Goal: Find specific page/section: Find specific page/section

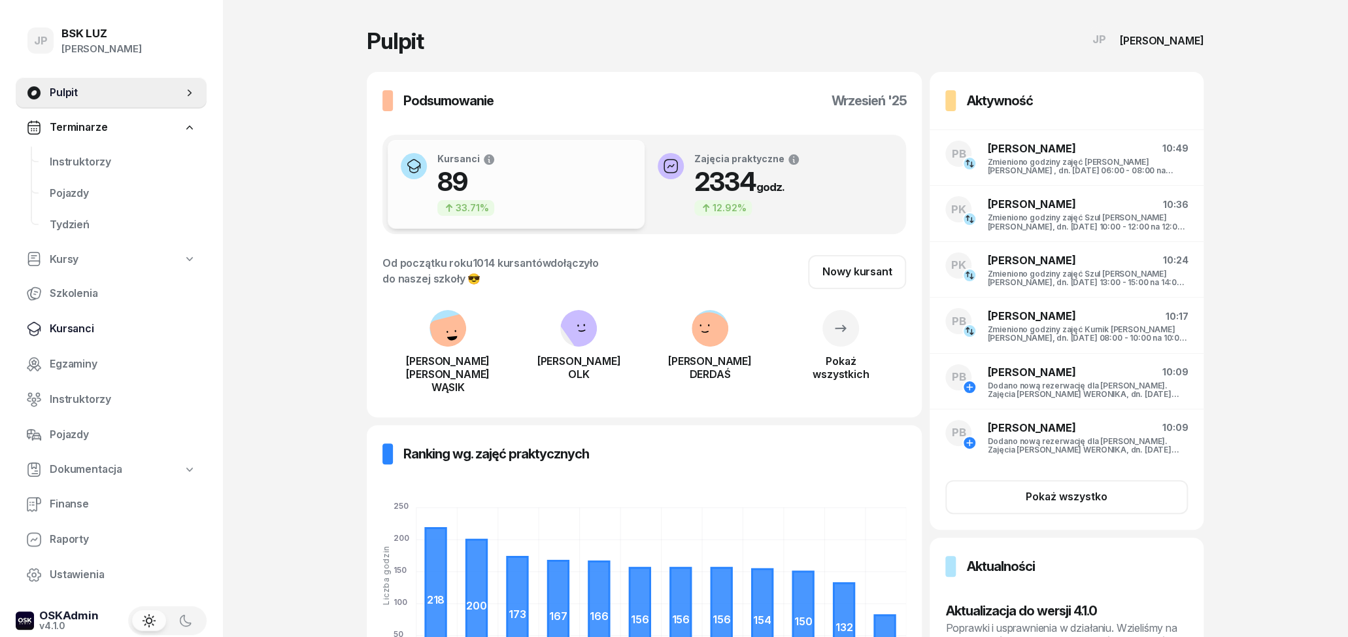
click at [78, 324] on span "Kursanci" at bounding box center [123, 328] width 146 height 17
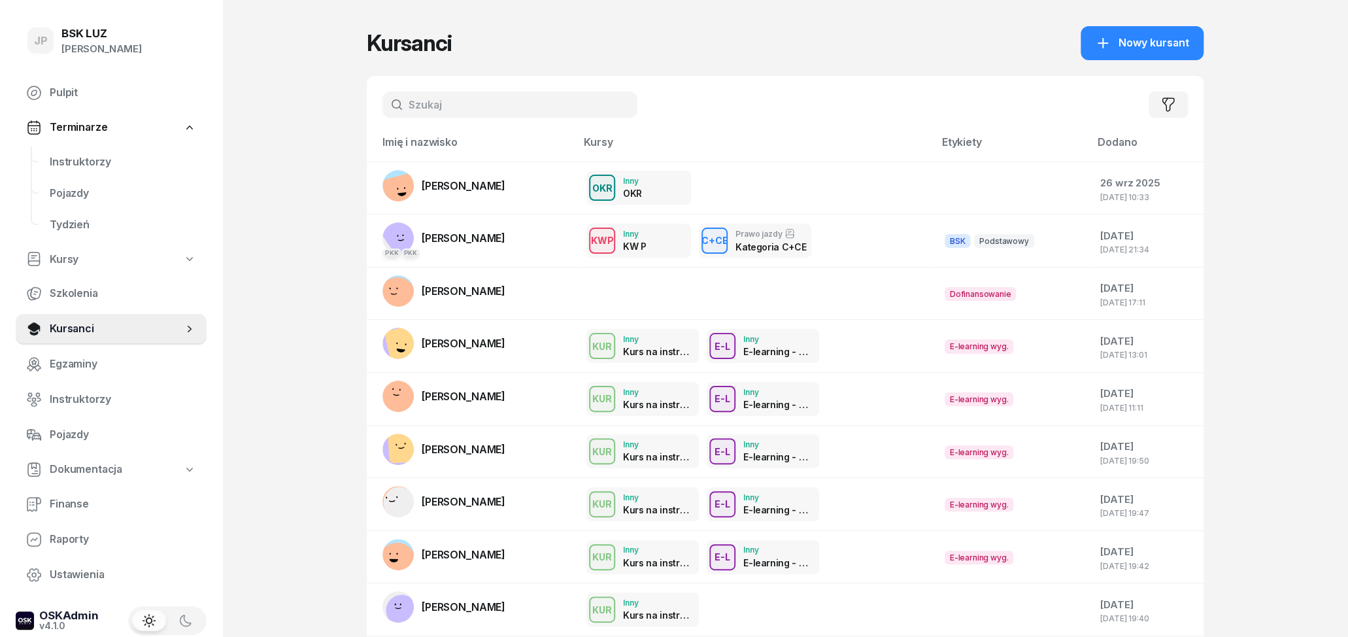
click at [431, 108] on input "text" at bounding box center [509, 105] width 255 height 26
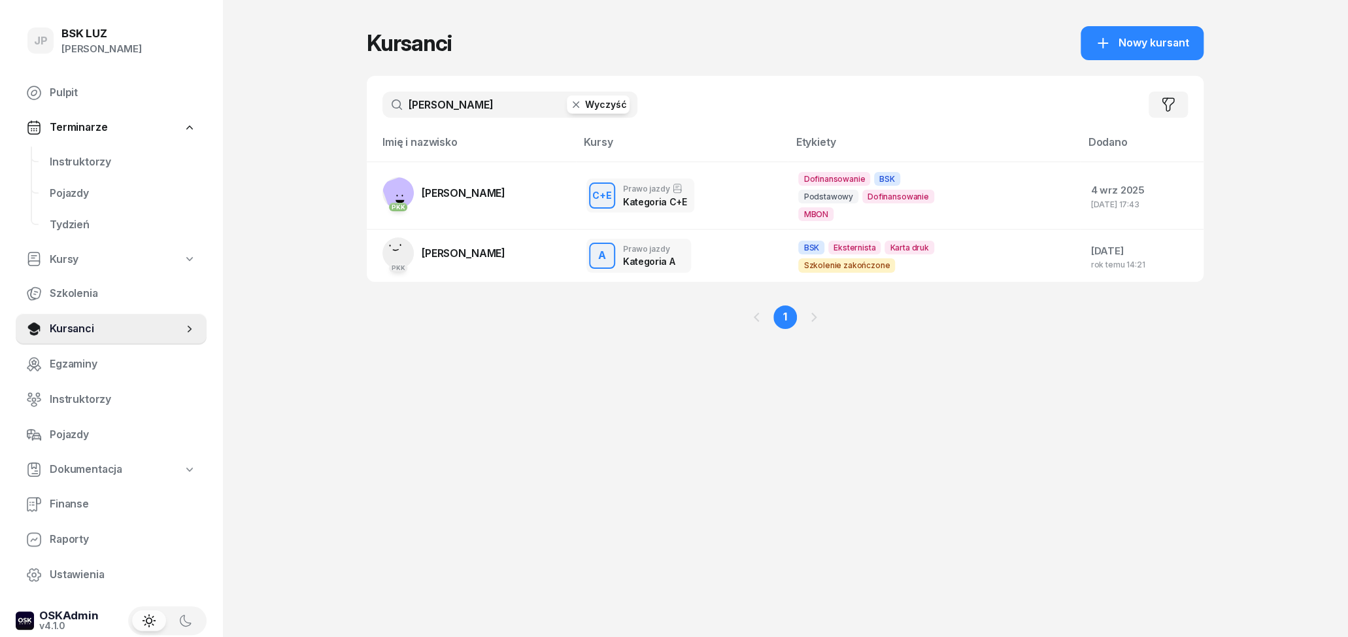
type input "kubicki"
click at [485, 198] on span "KRZYSZTOF KUBICKI" at bounding box center [464, 192] width 84 height 13
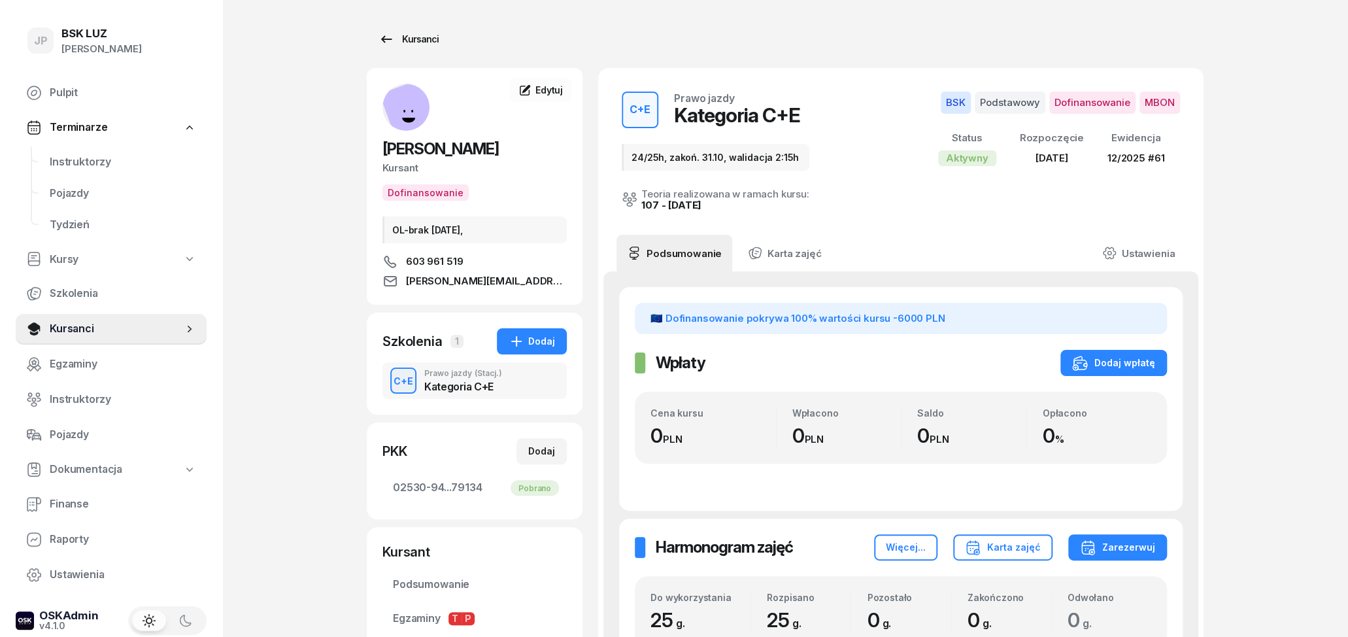
click at [378, 43] on icon at bounding box center [386, 39] width 16 height 16
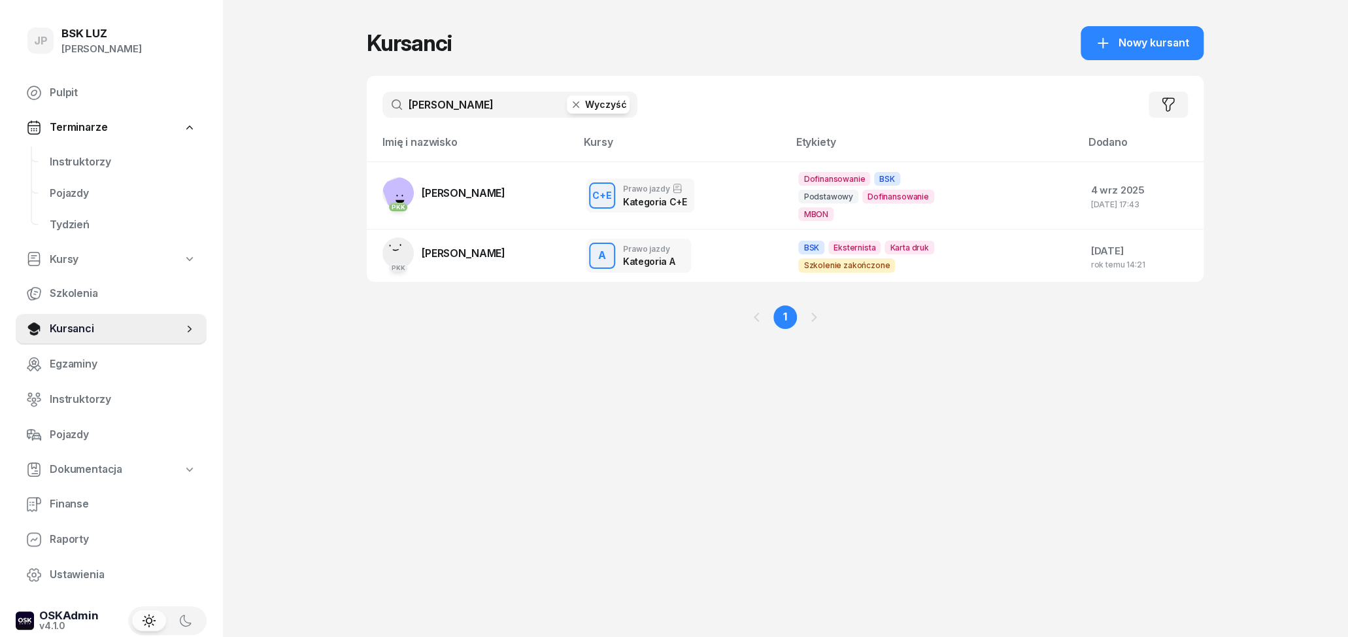
click at [601, 112] on button "Wyczyść" at bounding box center [598, 104] width 63 height 18
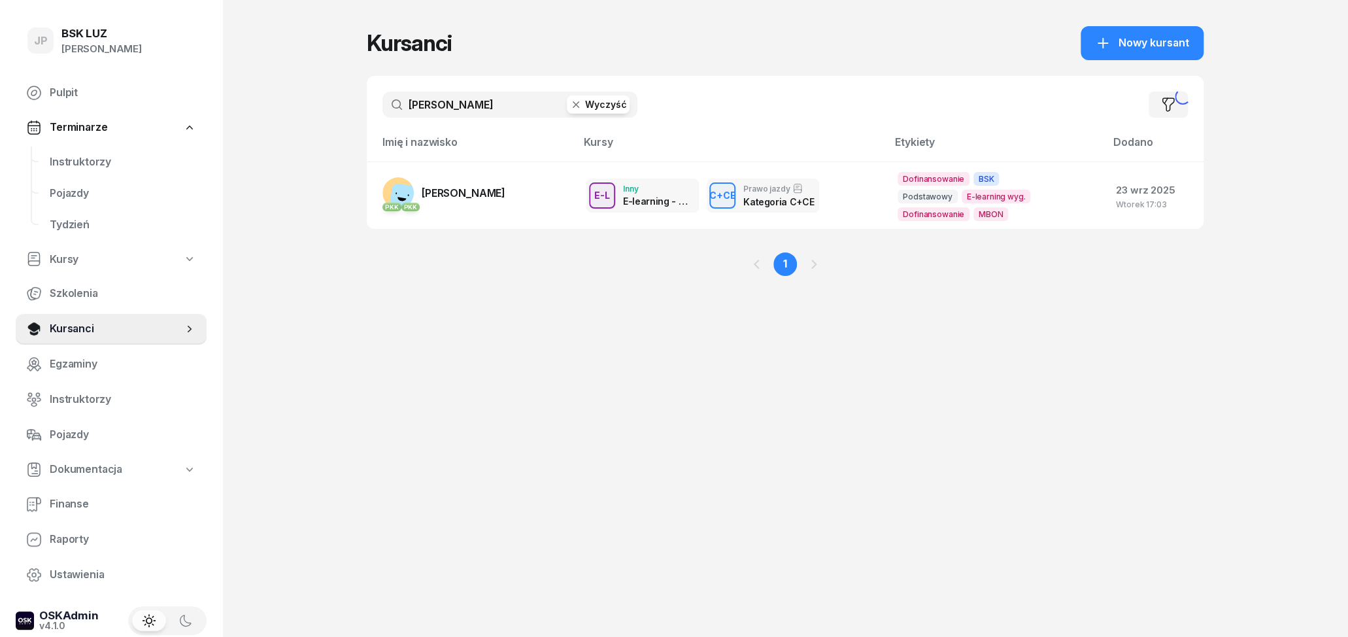
type input "rejman"
click at [505, 200] on link "PKK PKK SZYMON REJMAN" at bounding box center [443, 192] width 123 height 31
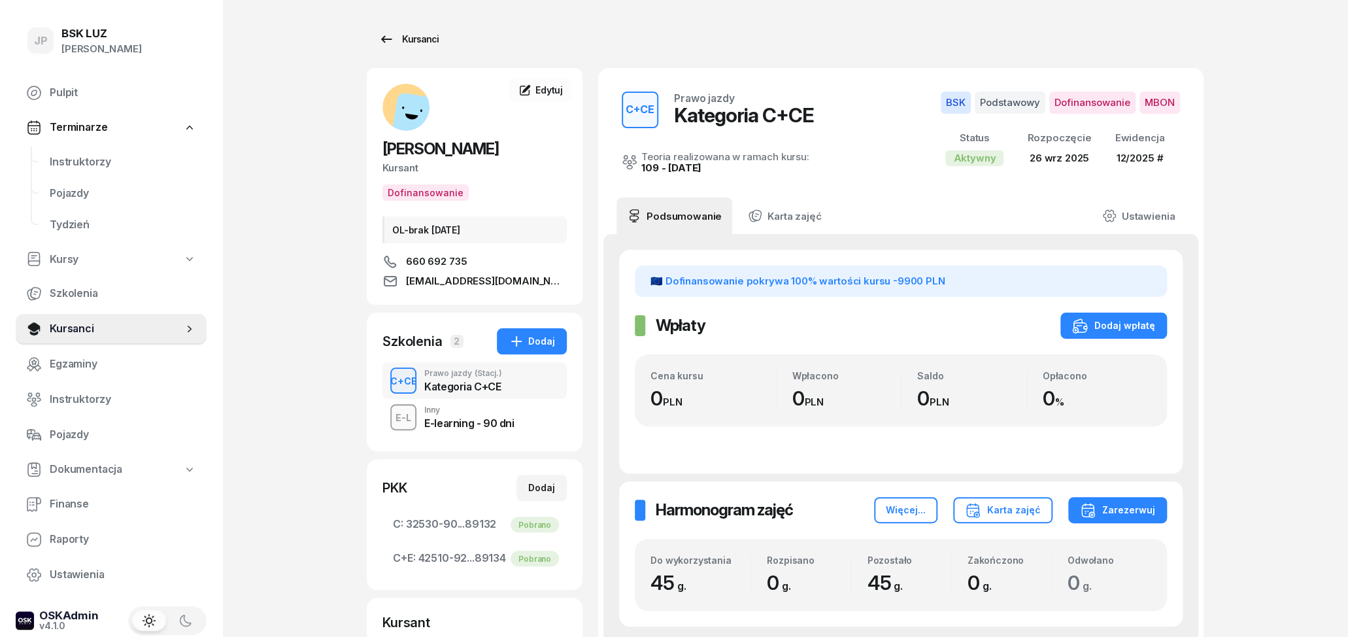
click at [377, 48] on link "Kursanci" at bounding box center [409, 39] width 84 height 26
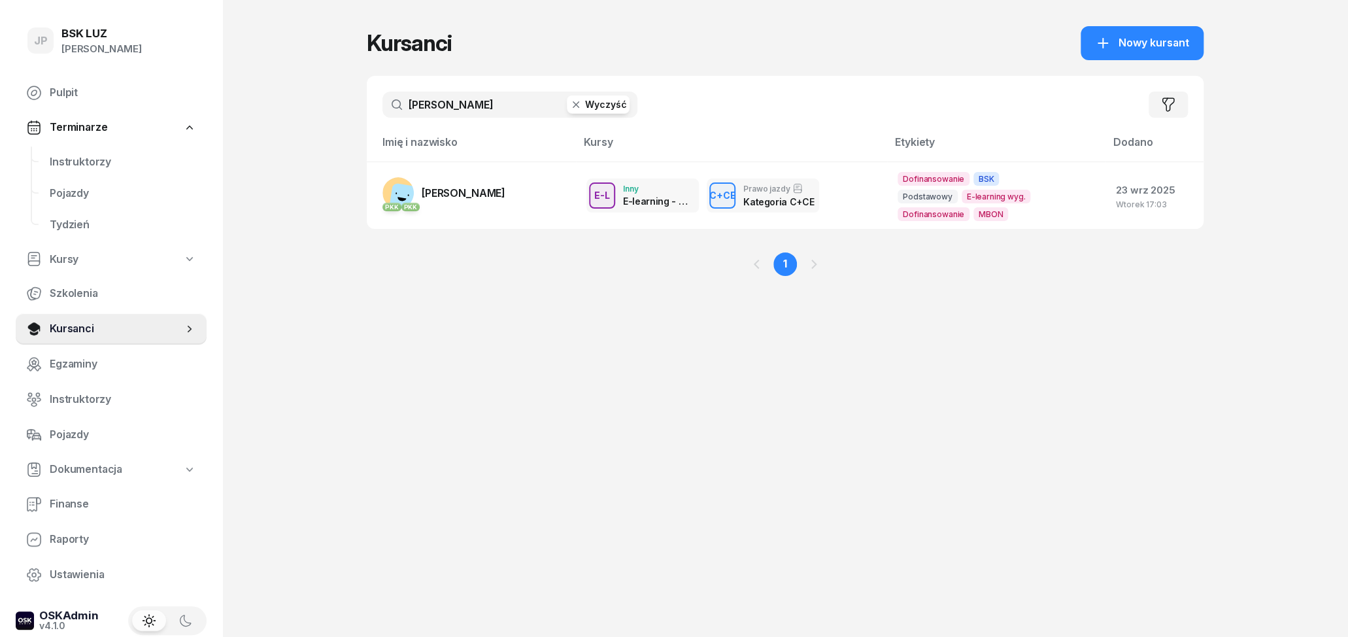
click at [592, 112] on button "Wyczyść" at bounding box center [598, 104] width 63 height 18
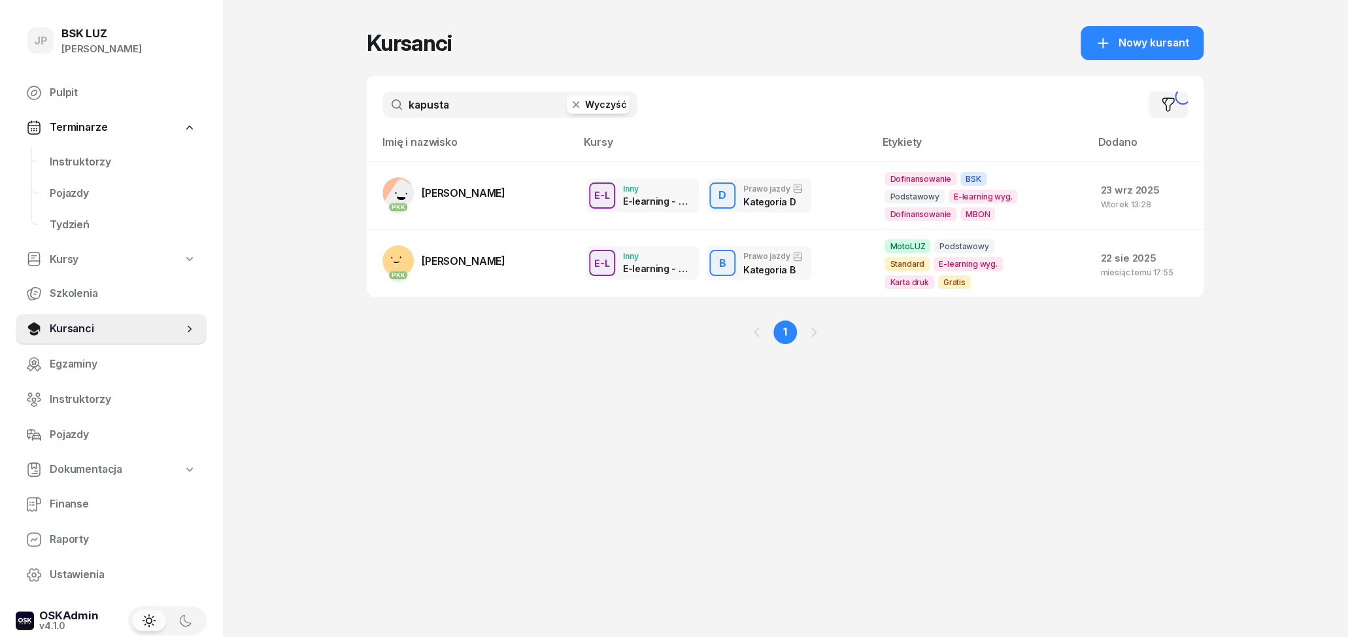
type input "kapusta"
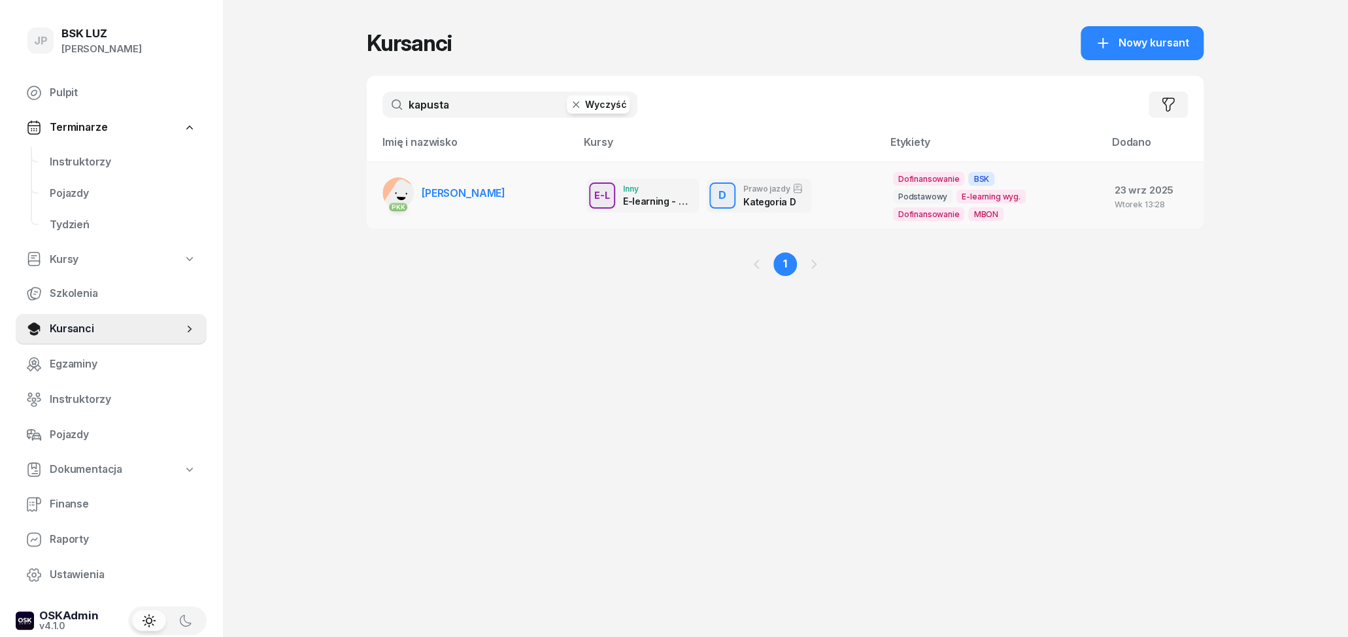
click at [500, 203] on link "PKK PIOTR KAPUSTA" at bounding box center [443, 192] width 123 height 31
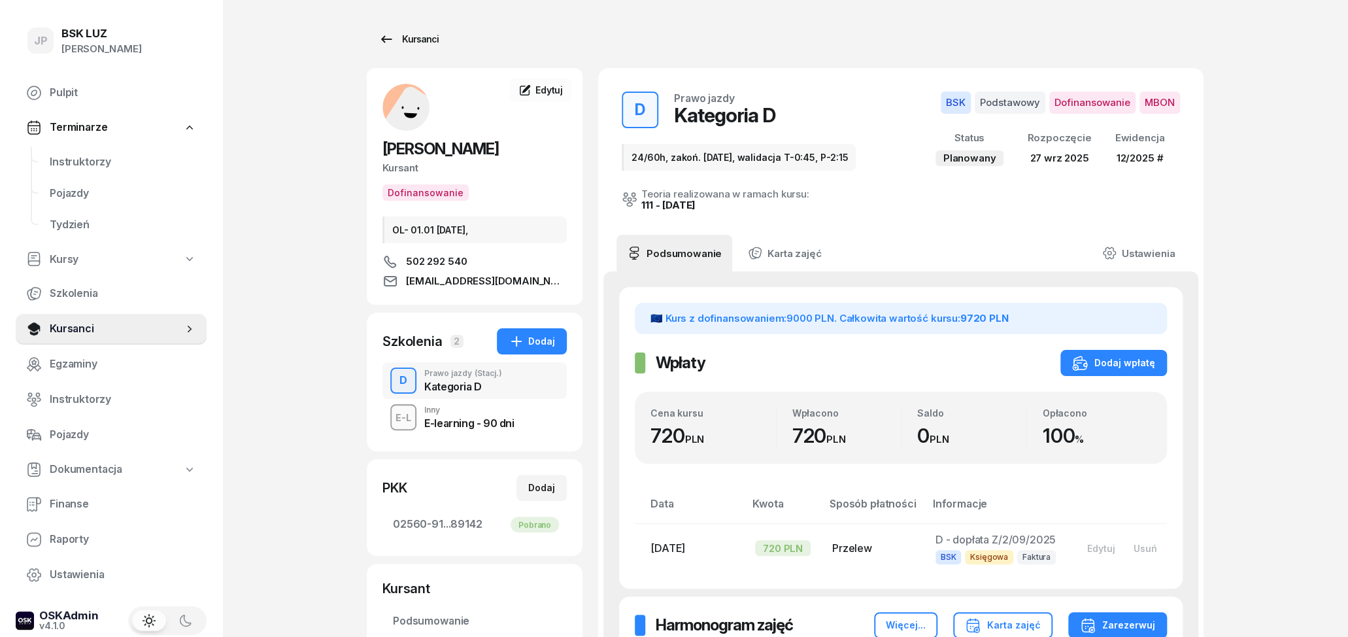
click at [394, 34] on div "Kursanci" at bounding box center [408, 39] width 60 height 16
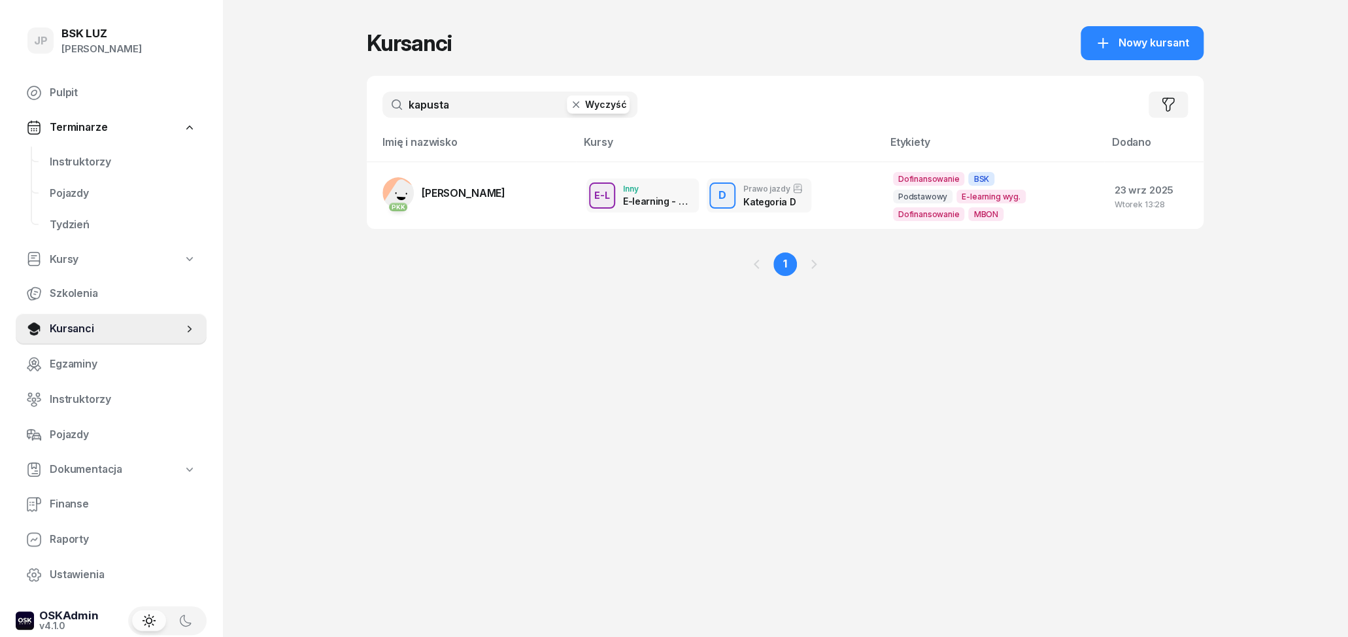
click at [597, 101] on button "Wyczyść" at bounding box center [598, 104] width 63 height 18
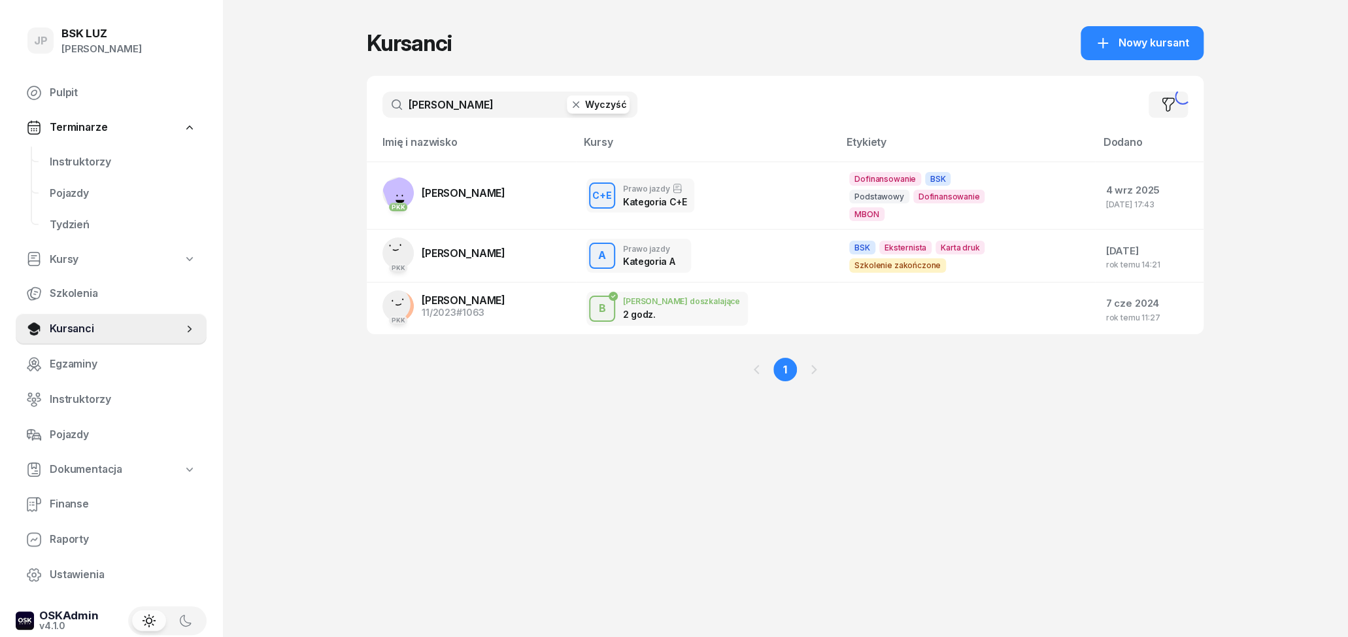
type input "kubicki"
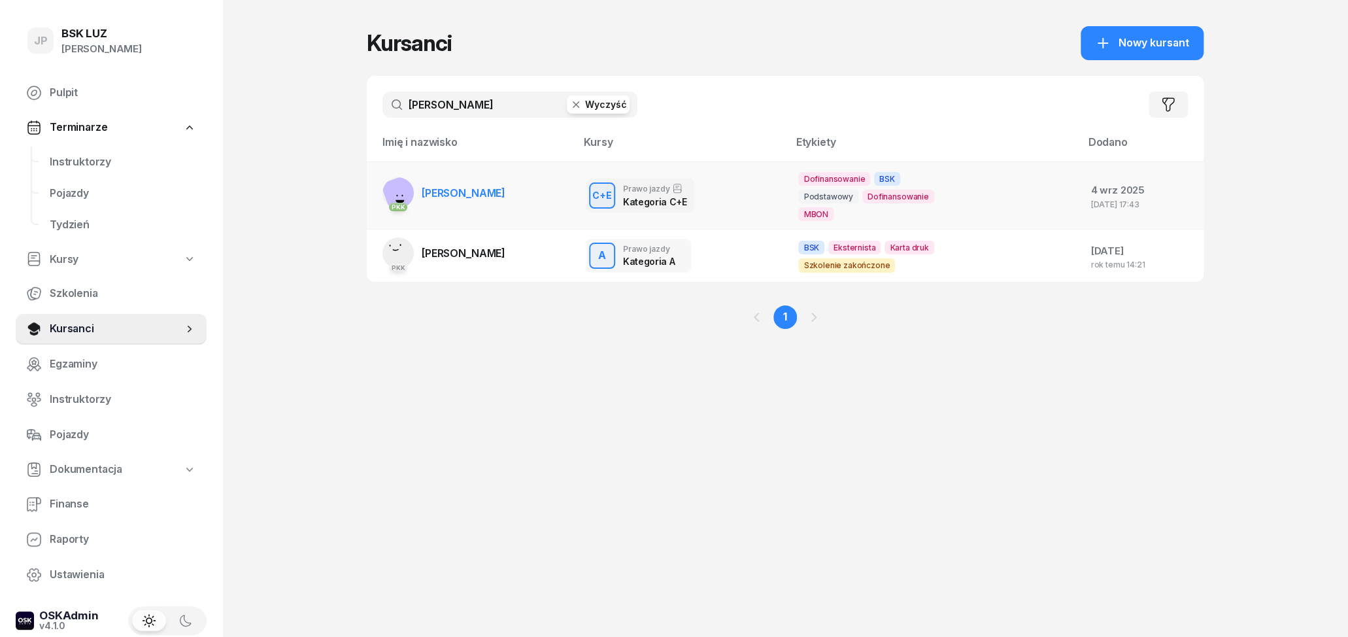
click at [501, 197] on span "KRZYSZTOF KUBICKI" at bounding box center [464, 192] width 84 height 13
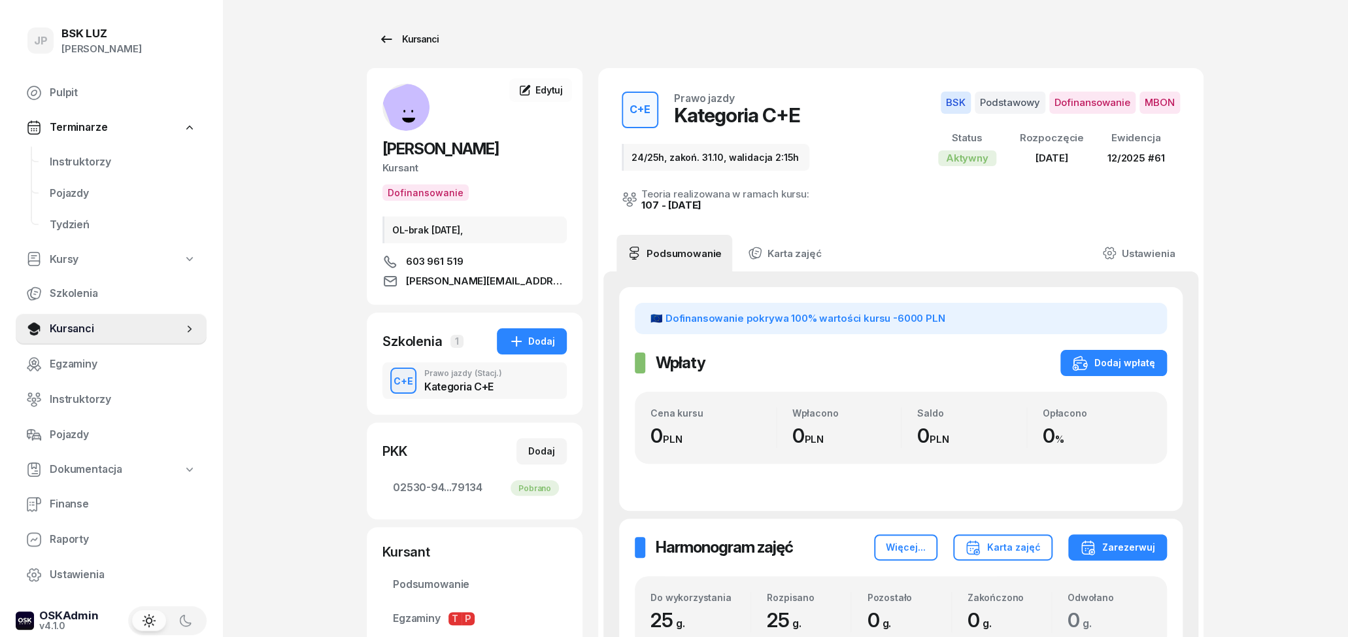
click at [377, 37] on link "Kursanci" at bounding box center [409, 39] width 84 height 26
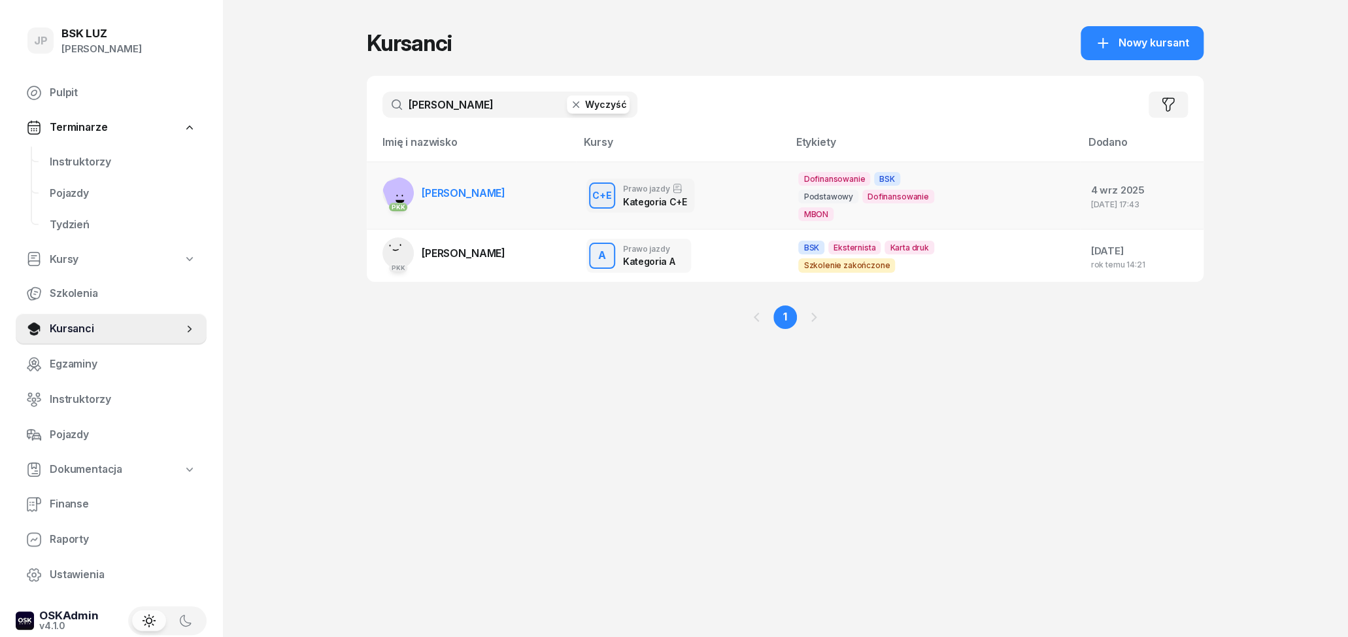
click at [505, 187] on link "PKK KRZYSZTOF KUBICKI" at bounding box center [443, 192] width 123 height 31
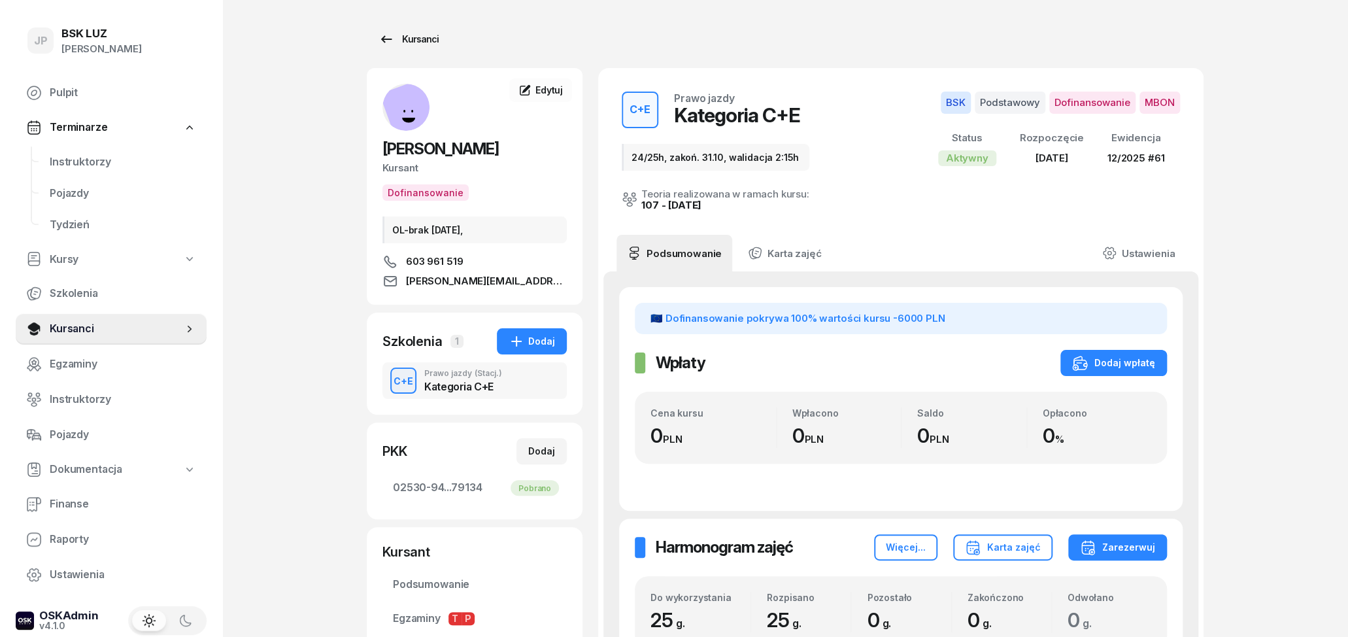
click at [388, 46] on icon at bounding box center [386, 39] width 16 height 16
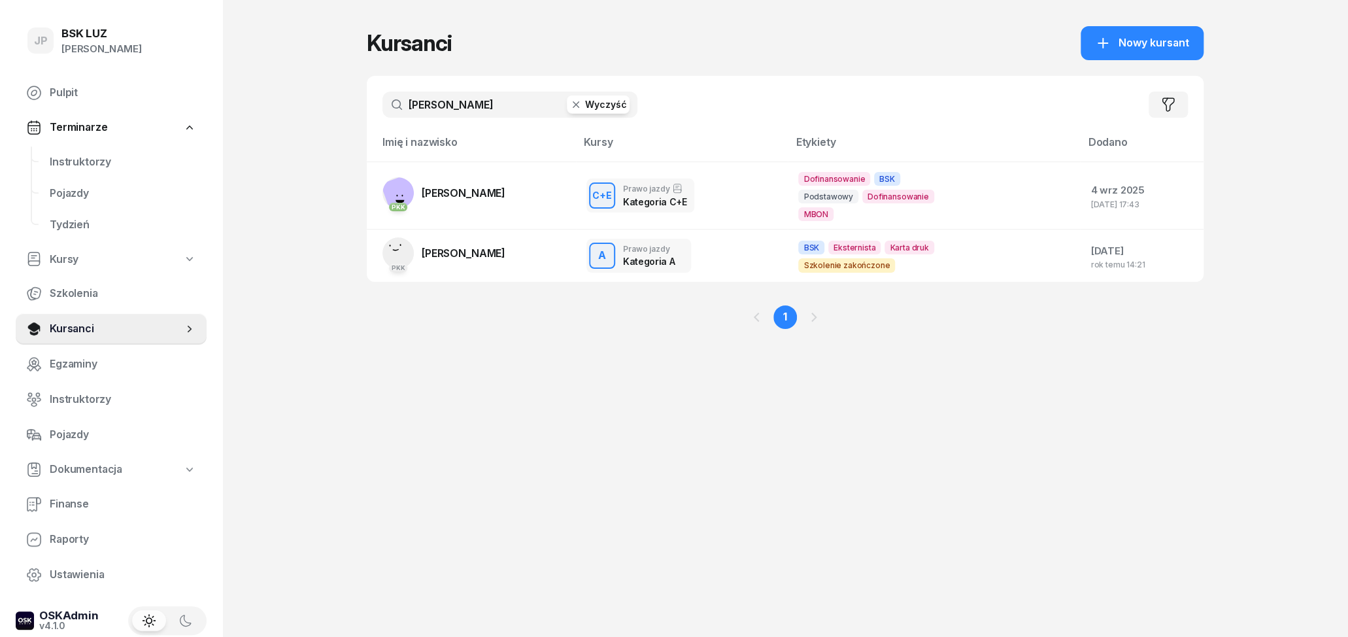
click at [611, 107] on button "Wyczyść" at bounding box center [598, 104] width 63 height 18
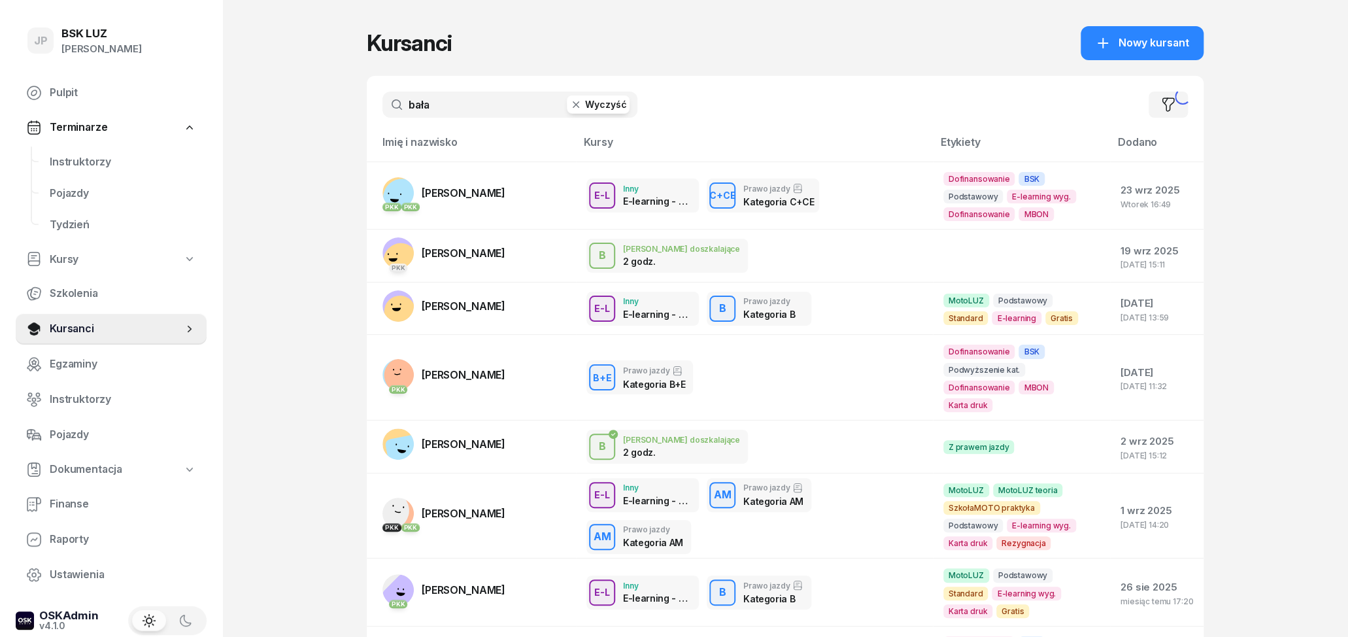
type input "bała"
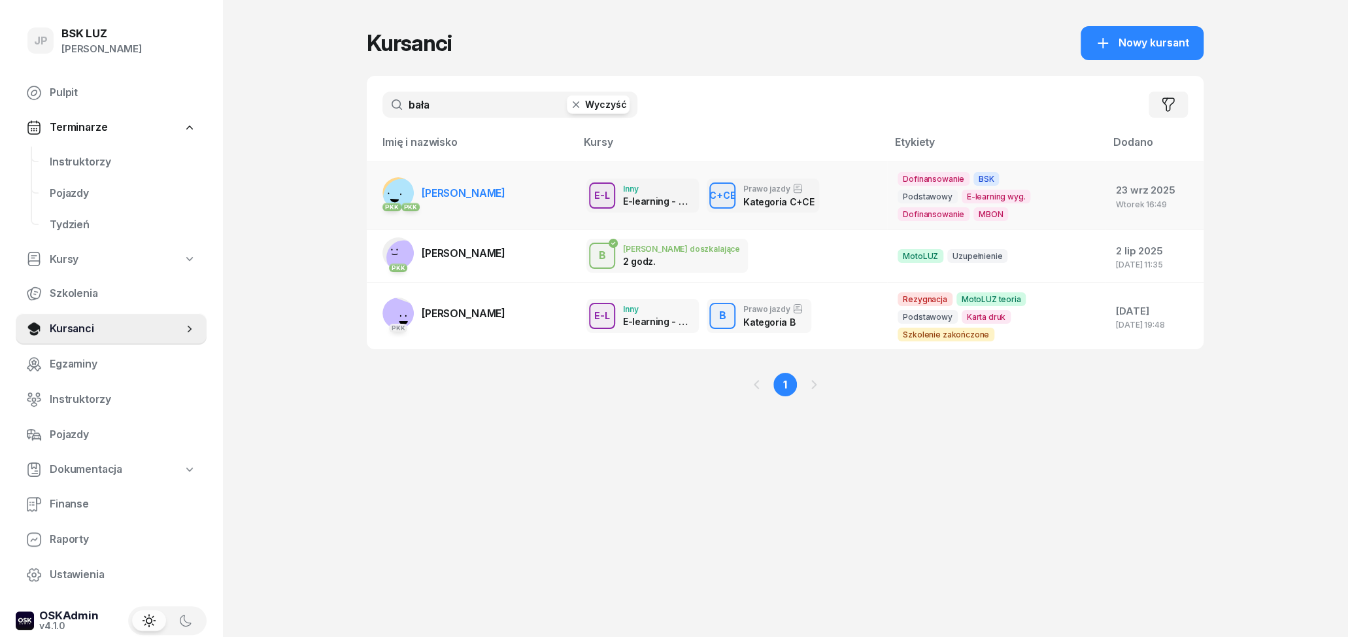
click at [505, 179] on link "PKK PKK SŁAWOMIR BAŁA" at bounding box center [443, 192] width 123 height 31
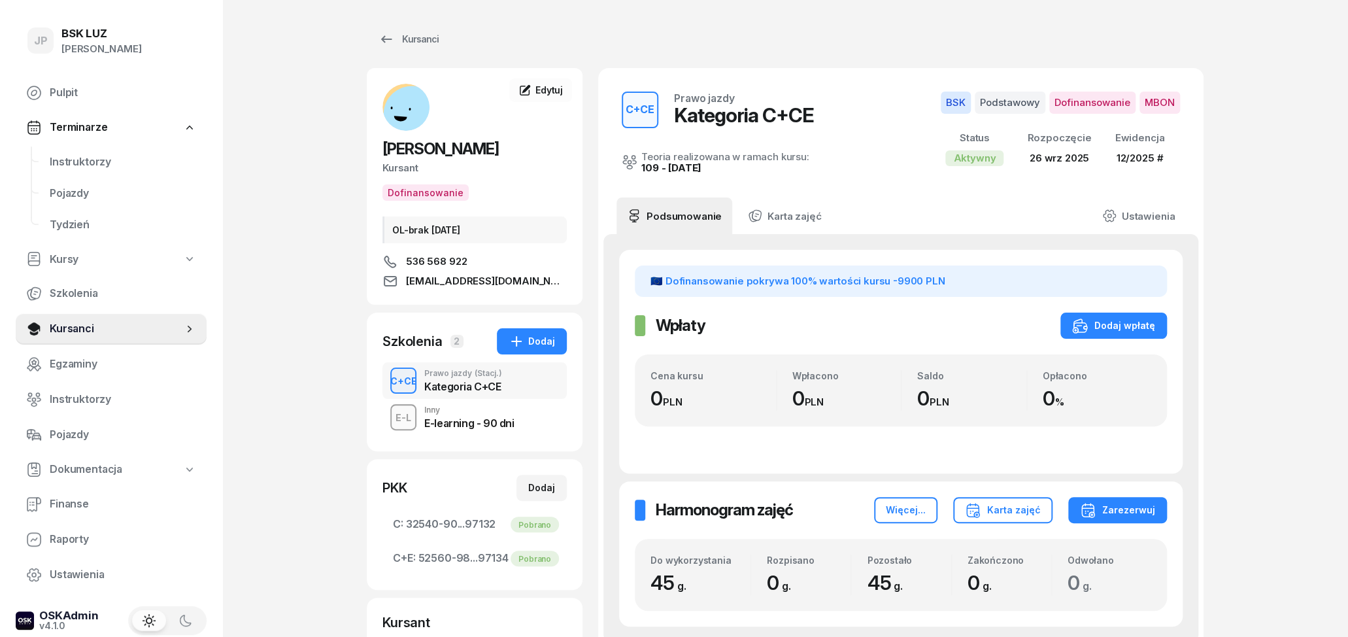
click at [449, 418] on div "E-learning - 90 dni" at bounding box center [469, 423] width 90 height 10
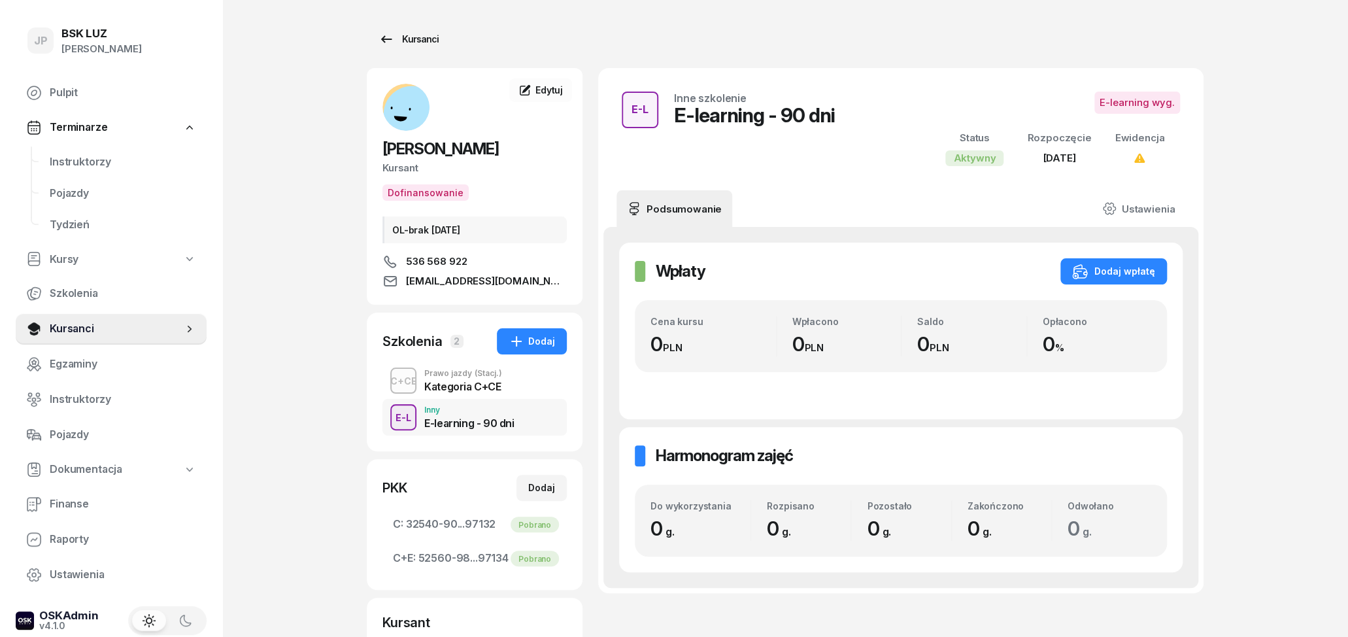
click at [394, 42] on div "Kursanci" at bounding box center [408, 39] width 60 height 16
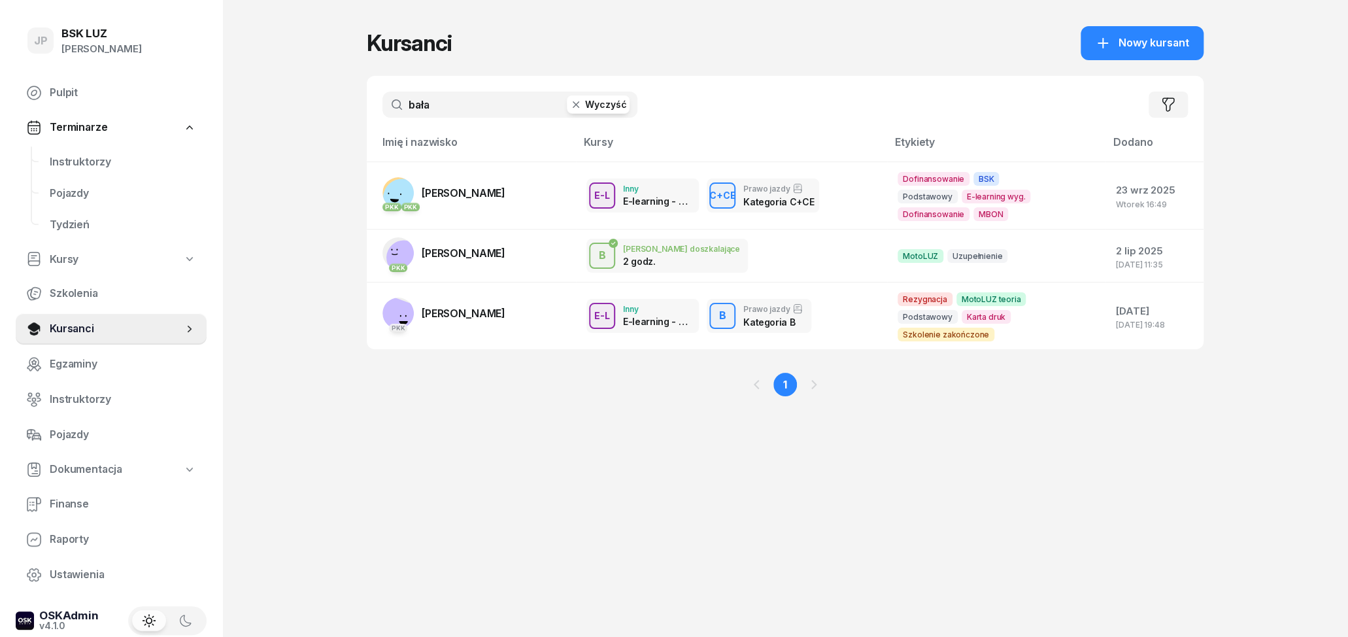
drag, startPoint x: 443, startPoint y: 101, endPoint x: 331, endPoint y: 117, distance: 113.0
click at [382, 117] on input "bała" at bounding box center [509, 105] width 255 height 26
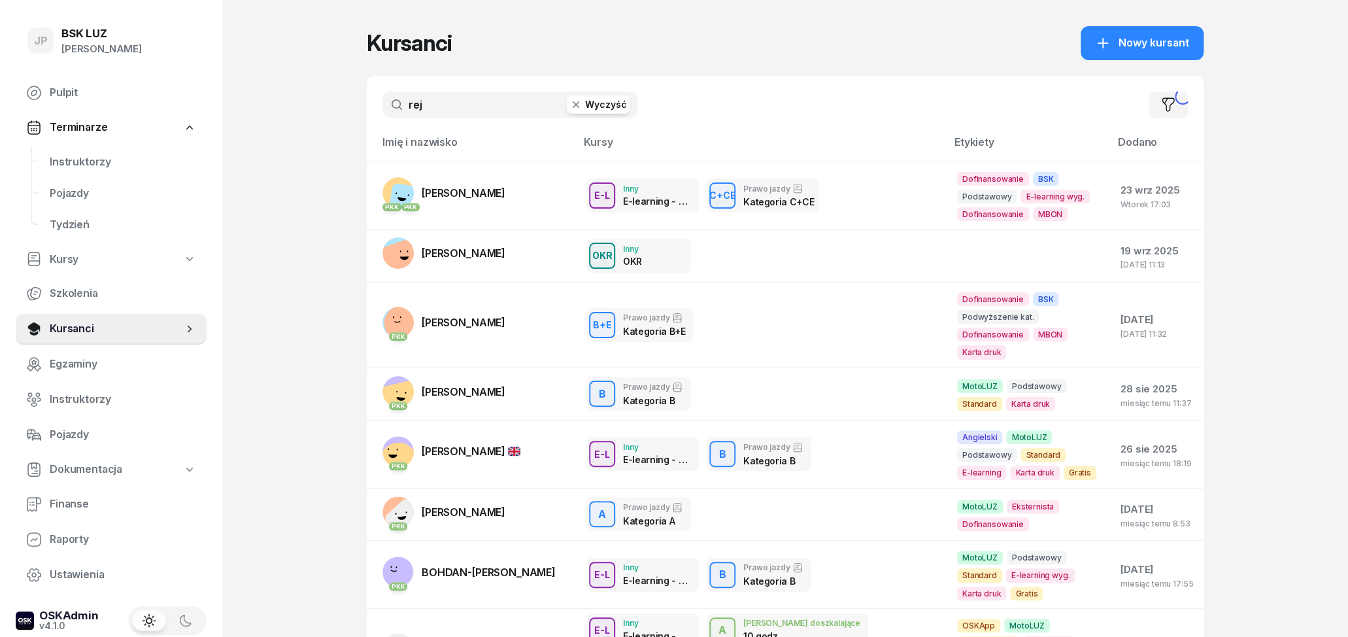
type input "rej"
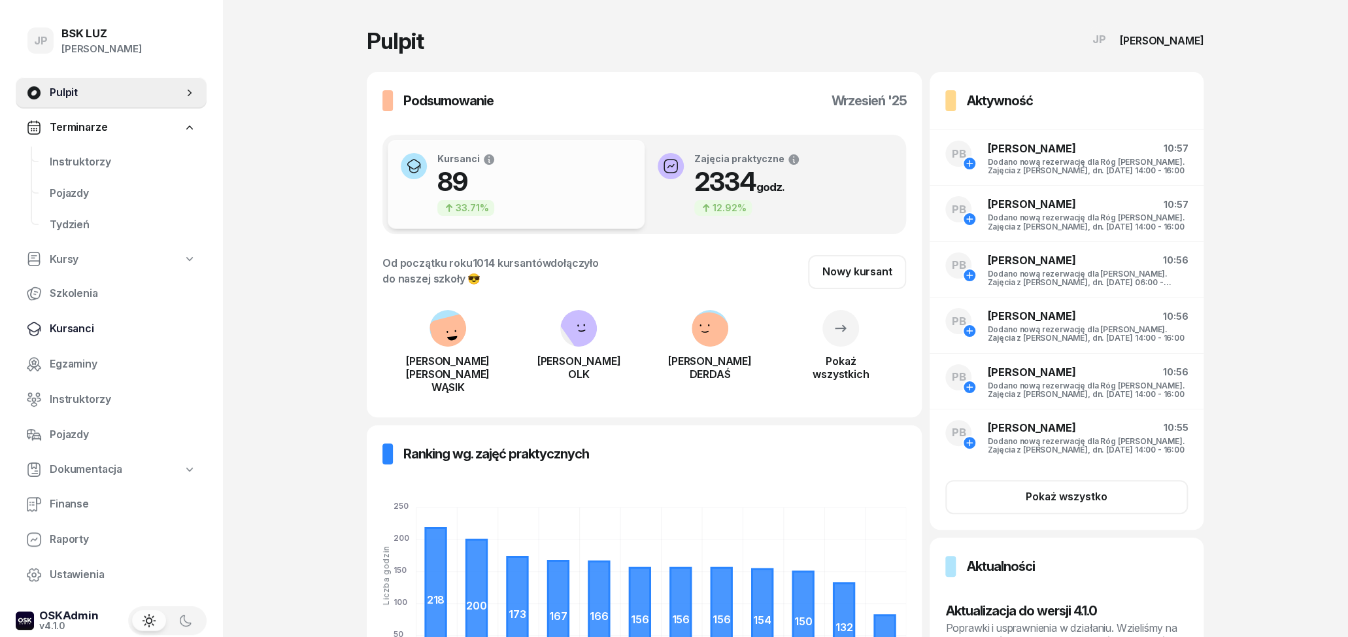
click at [78, 331] on span "Kursanci" at bounding box center [123, 328] width 146 height 17
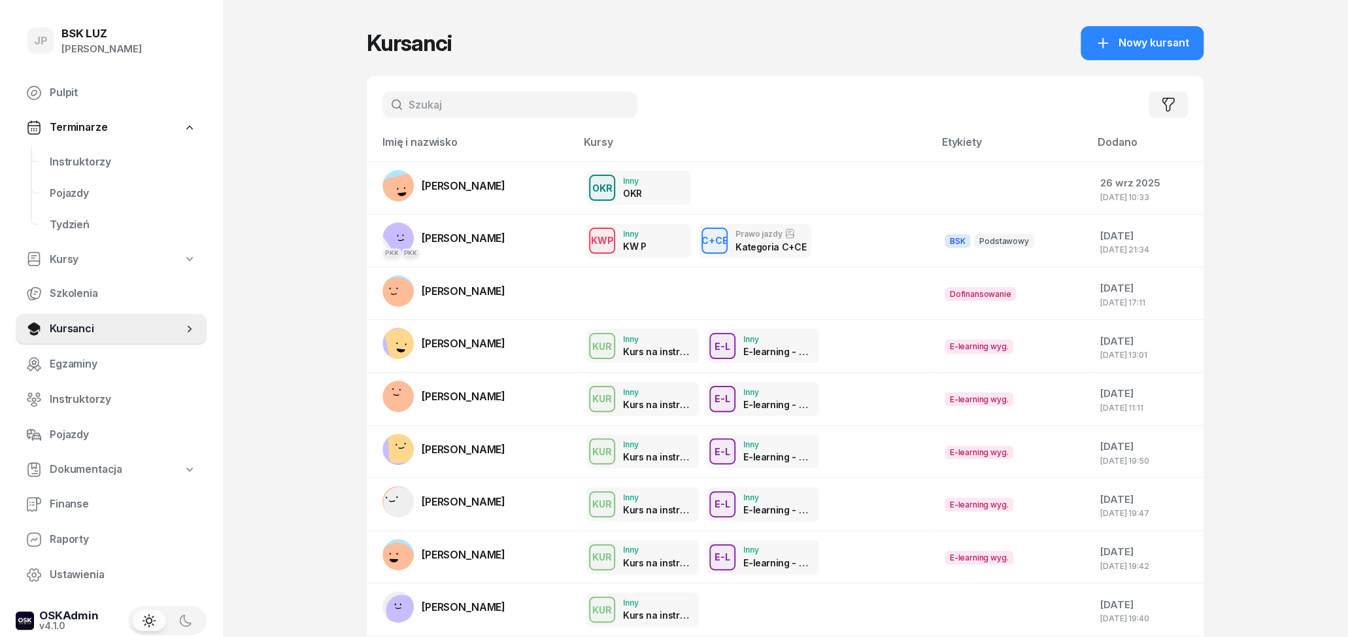
click at [443, 101] on input "text" at bounding box center [509, 105] width 255 height 26
click at [913, 237] on div "KWP Inny KW P C+CE Prawo jazdy Kategoria C+CE" at bounding box center [754, 241] width 337 height 34
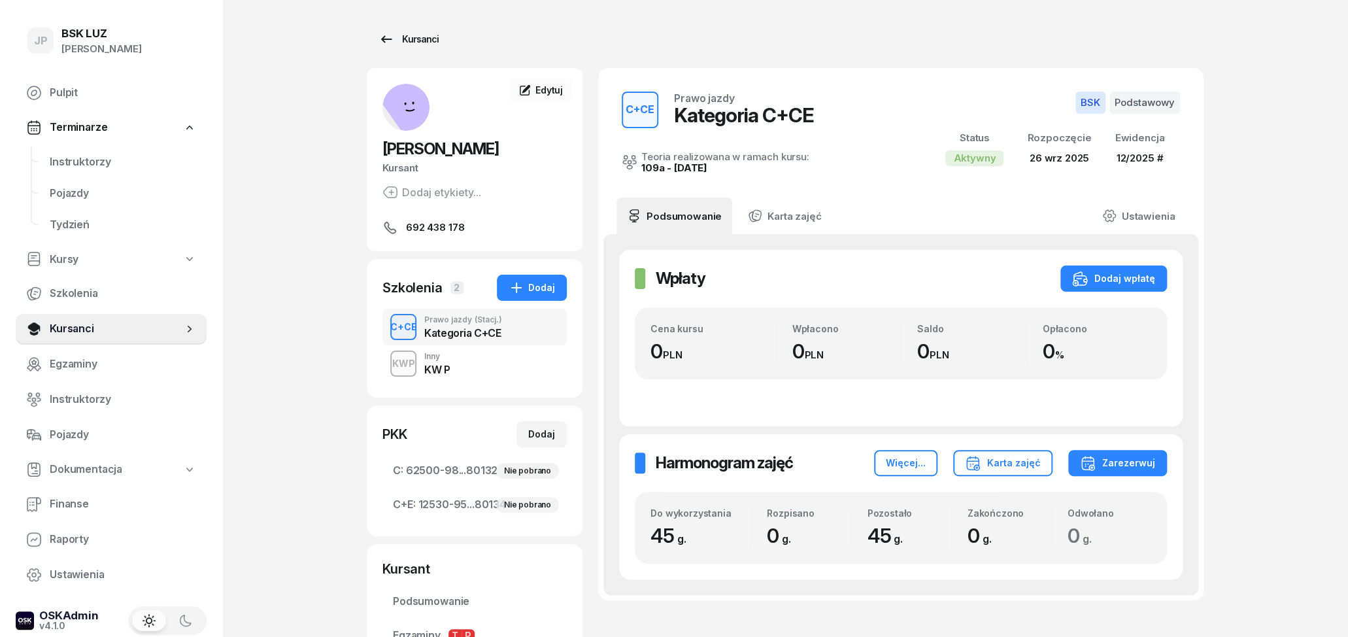
click at [393, 44] on icon at bounding box center [386, 39] width 16 height 16
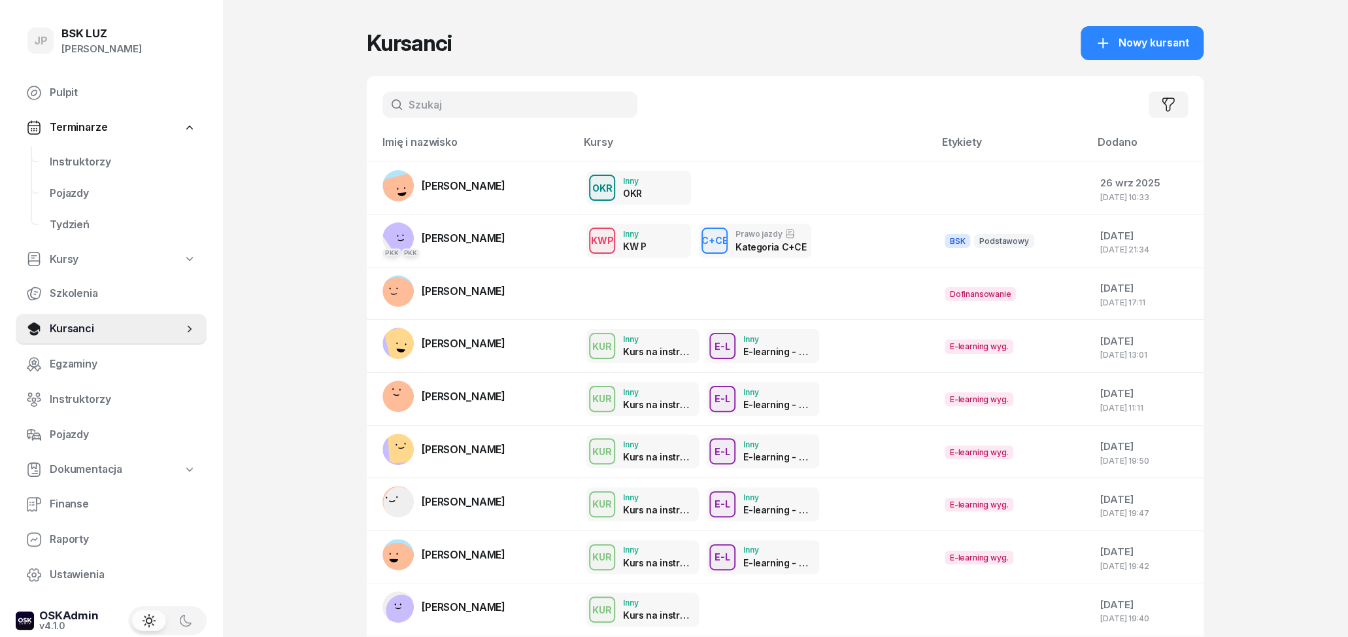
click at [543, 104] on input "text" at bounding box center [509, 105] width 255 height 26
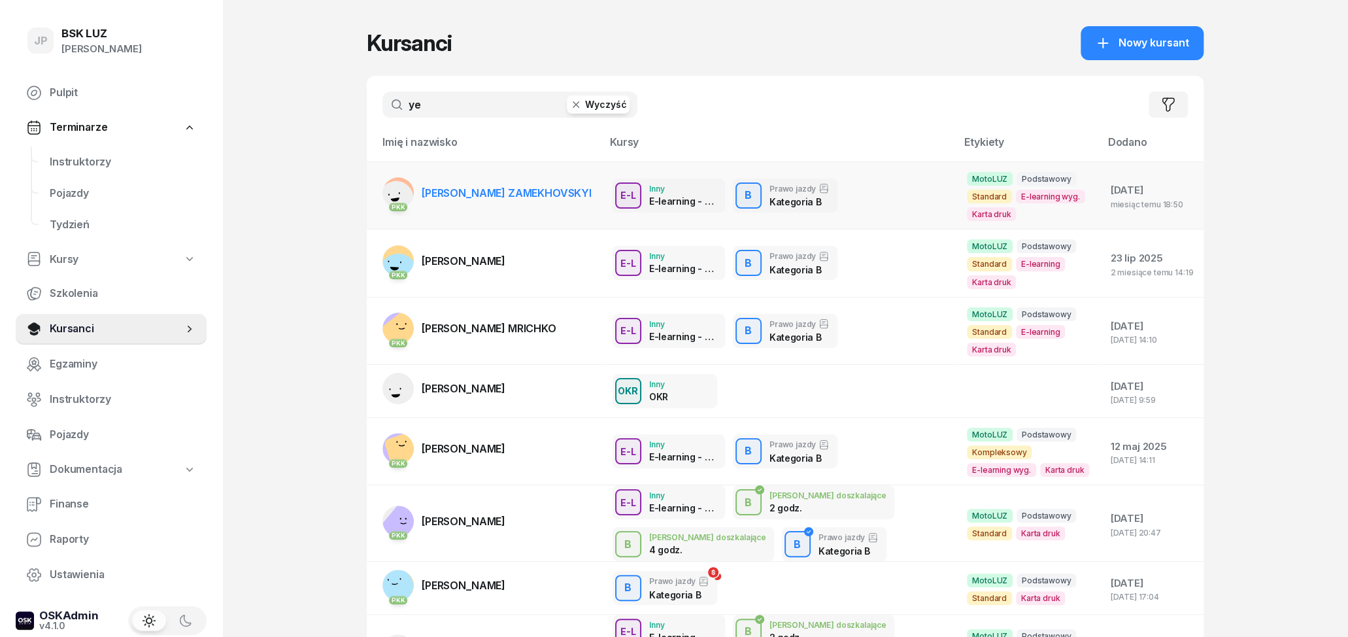
type input "ye"
click at [478, 201] on link "PKK [PERSON_NAME] ZAMEKHOVSKYI" at bounding box center [486, 192] width 209 height 31
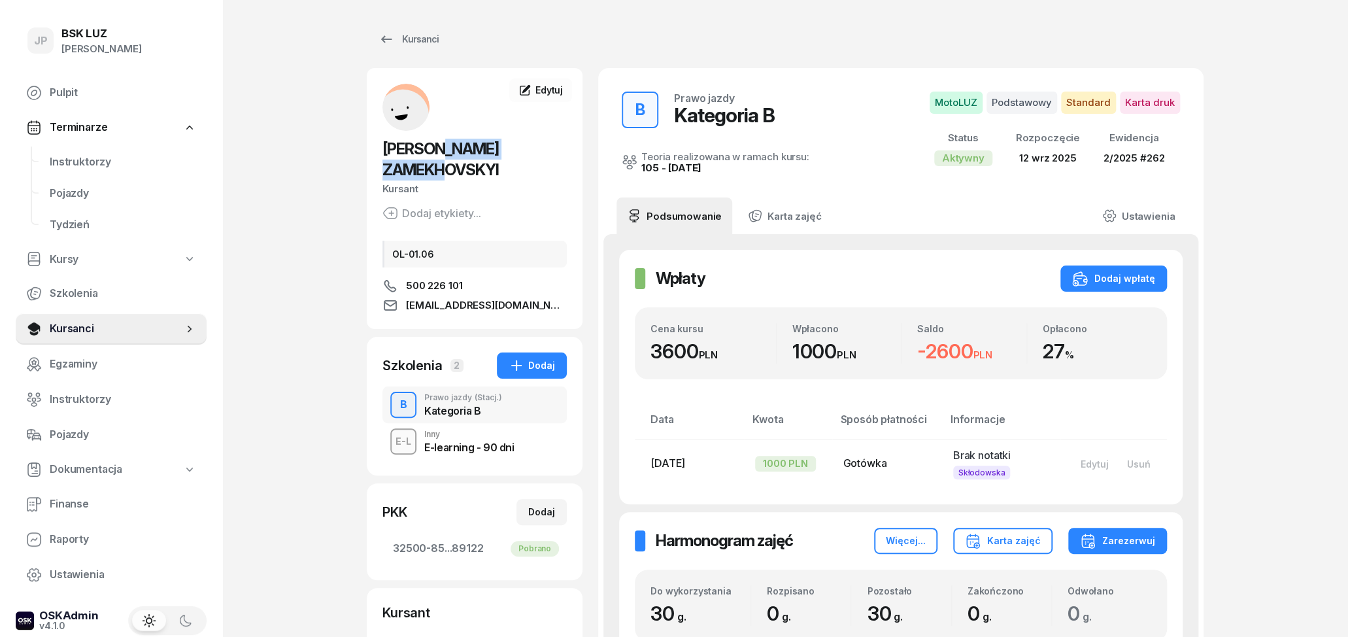
drag, startPoint x: 571, startPoint y: 147, endPoint x: 448, endPoint y: 142, distance: 123.0
click at [448, 142] on div "[PERSON_NAME] ZAMEKHOVSKYI Kursant Dodaj etykiety... OL-01.06 500 226 101 [EMAI…" at bounding box center [475, 198] width 216 height 229
copy span "ZAMEKHOVSKYI"
click at [378, 36] on icon at bounding box center [386, 39] width 16 height 16
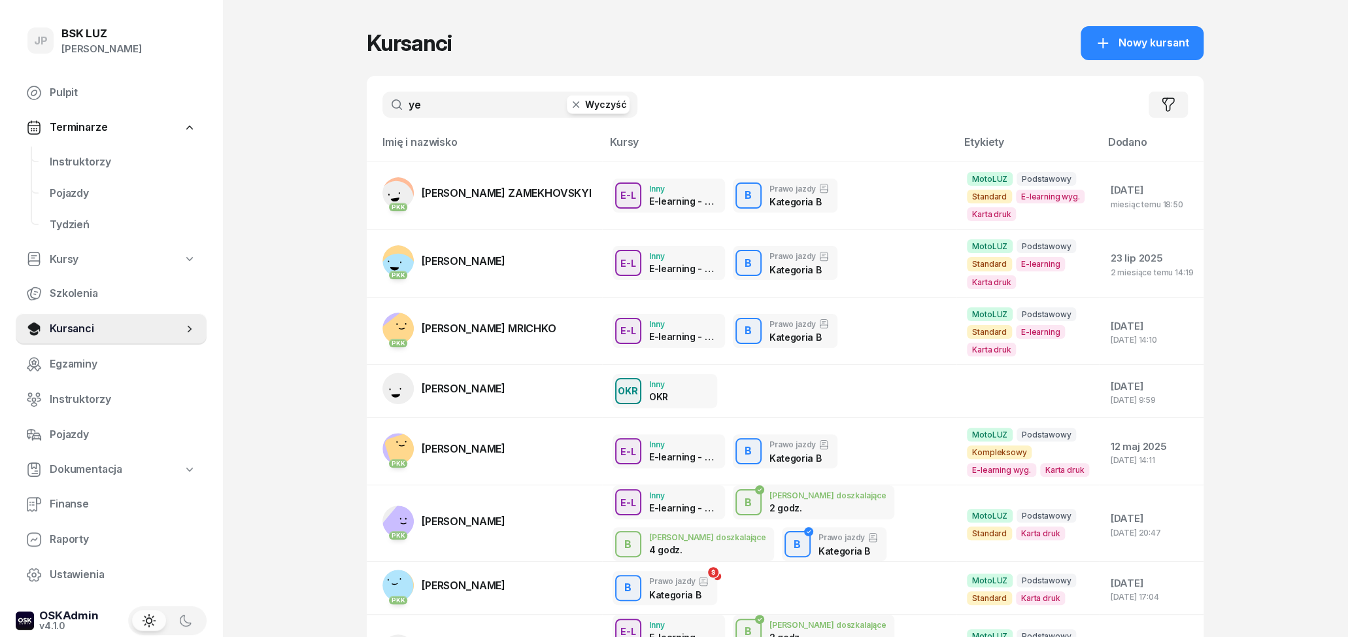
drag, startPoint x: 434, startPoint y: 101, endPoint x: 366, endPoint y: 103, distance: 68.0
click at [382, 103] on input "ye" at bounding box center [509, 105] width 255 height 26
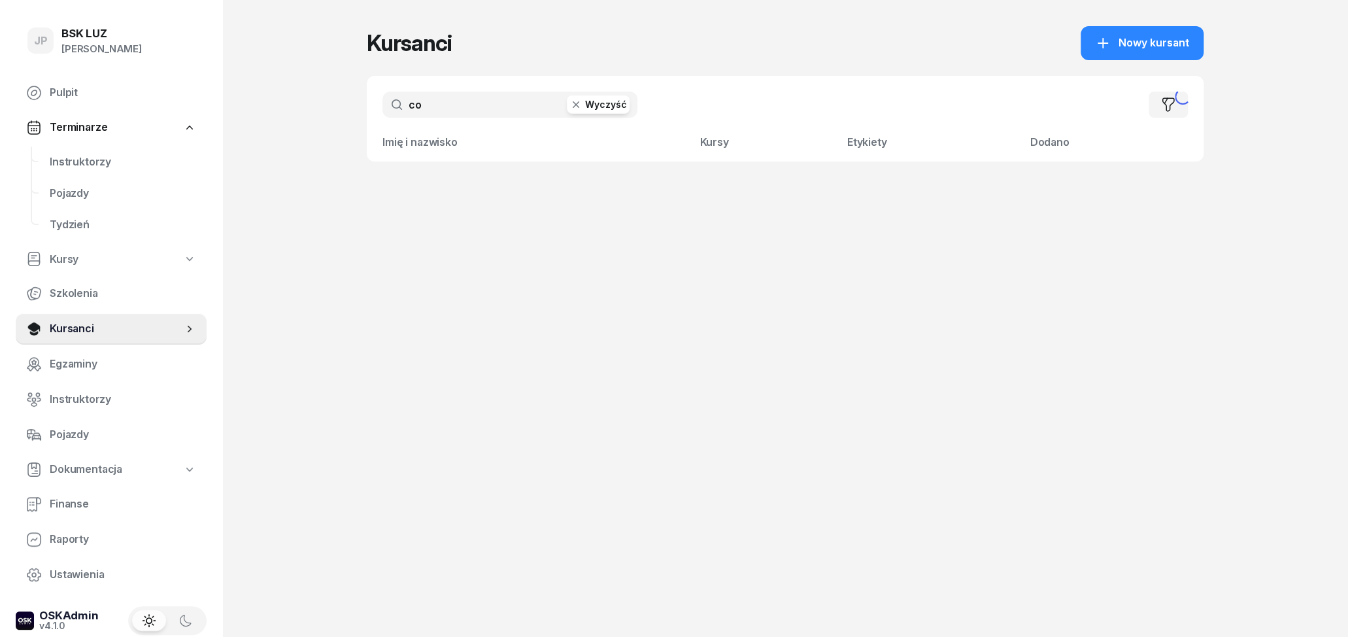
type input "c"
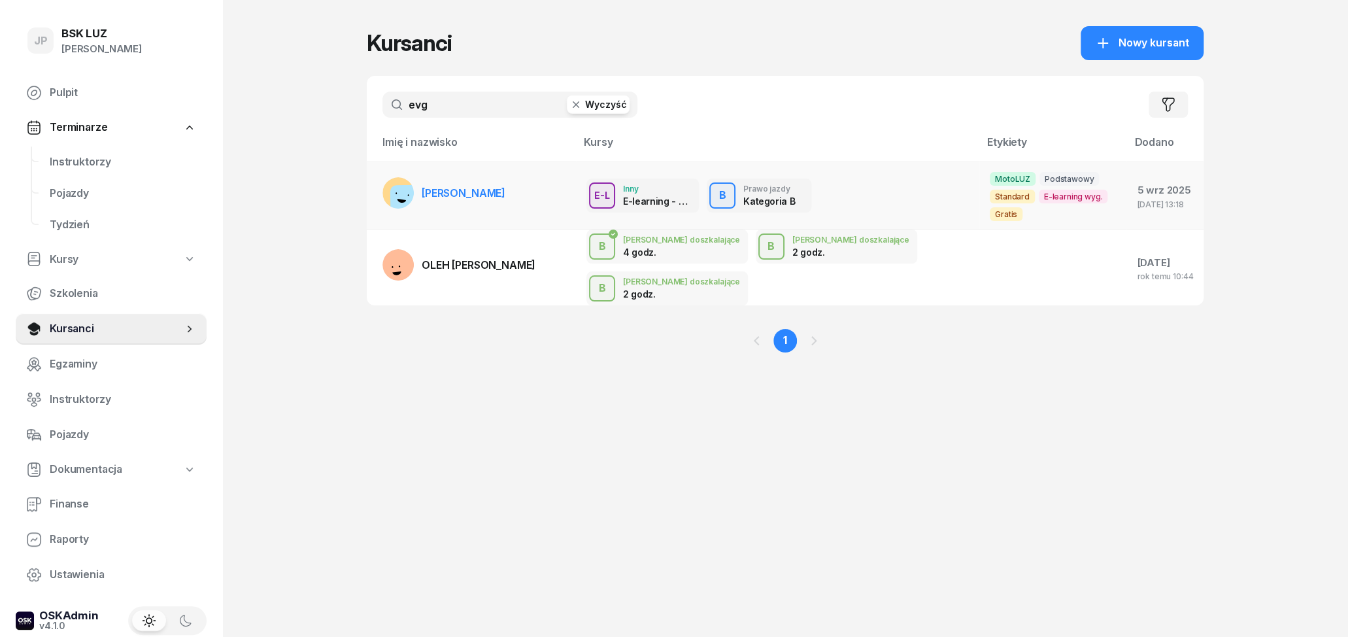
type input "evg"
click at [457, 177] on link "[PERSON_NAME]" at bounding box center [443, 192] width 123 height 31
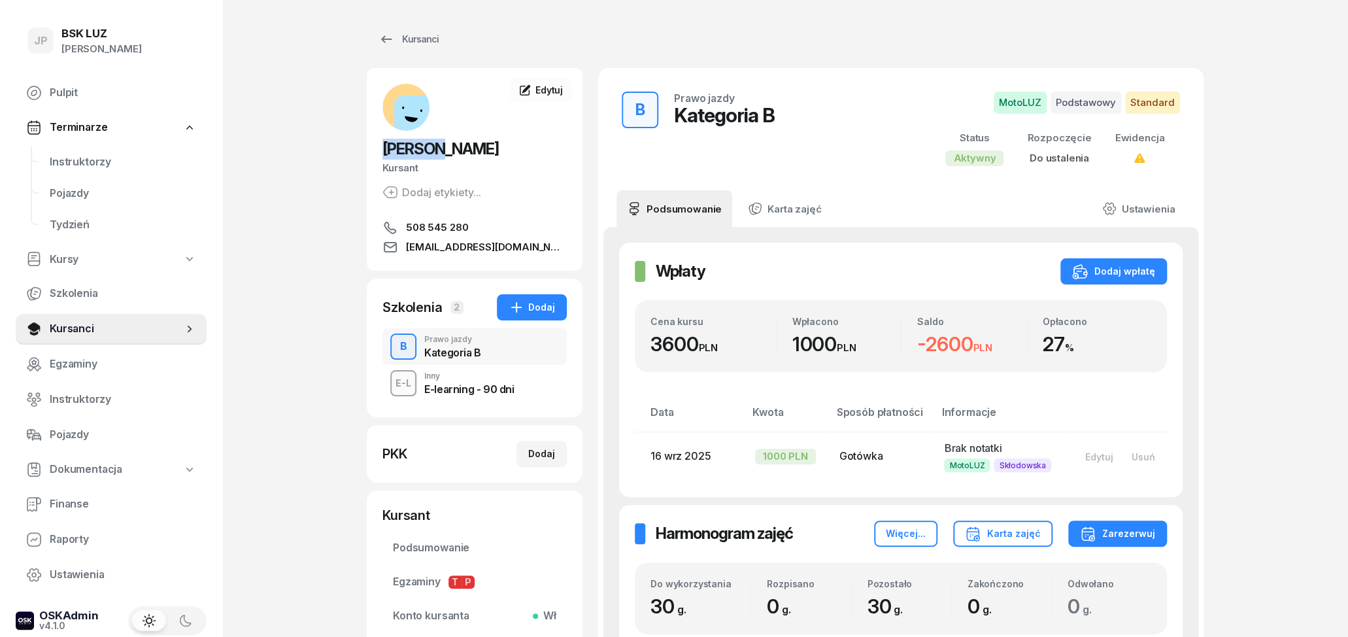
drag, startPoint x: 446, startPoint y: 150, endPoint x: 340, endPoint y: 148, distance: 106.6
click at [367, 148] on div "Kursanci [PERSON_NAME] Kursant Dodaj etykiety... 508 545 280 [EMAIL_ADDRESS][DO…" at bounding box center [785, 368] width 837 height 736
copy span "EVGHENI"
